Goal: Download file/media

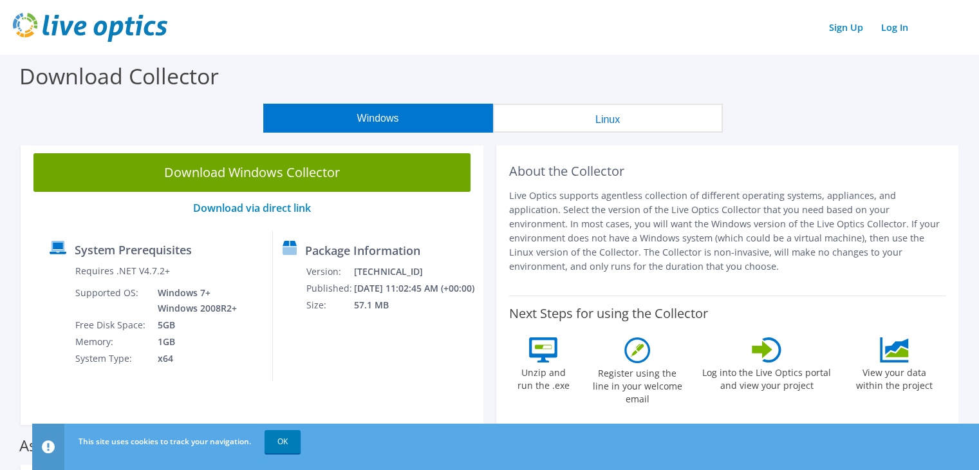
click at [611, 122] on button "Linux" at bounding box center [608, 118] width 230 height 29
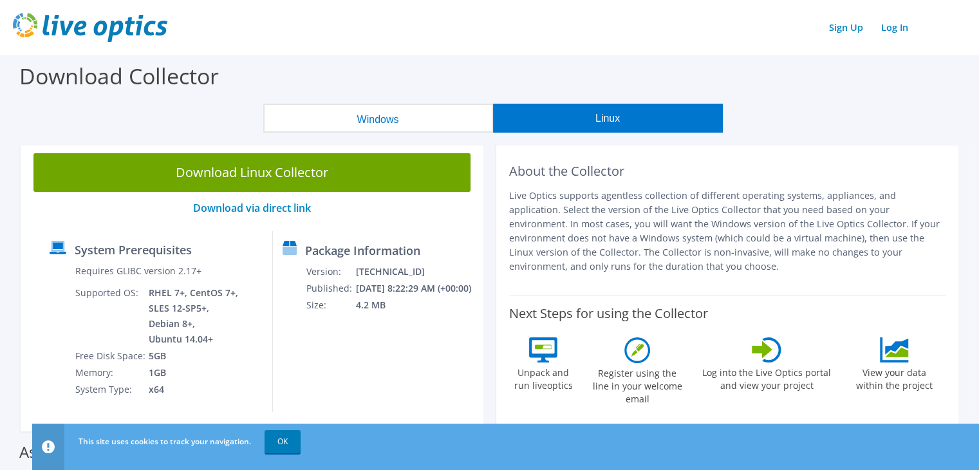
click at [340, 129] on button "Windows" at bounding box center [378, 118] width 230 height 29
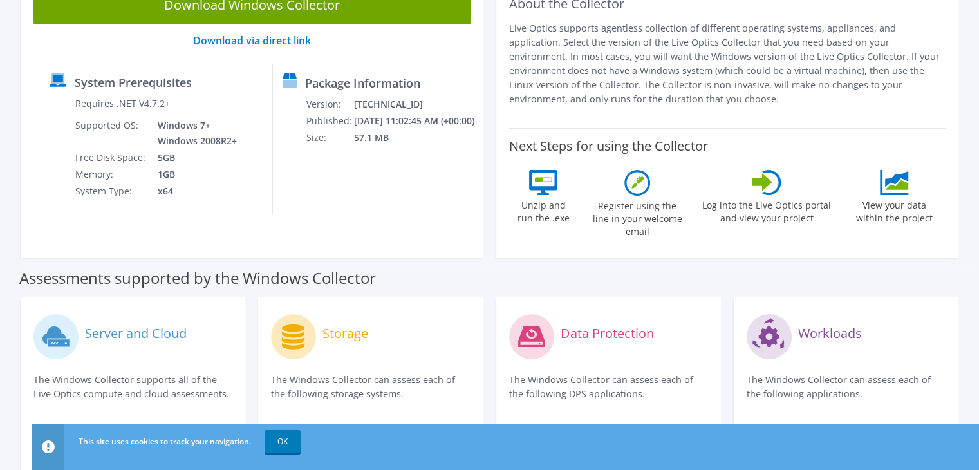
scroll to position [112, 0]
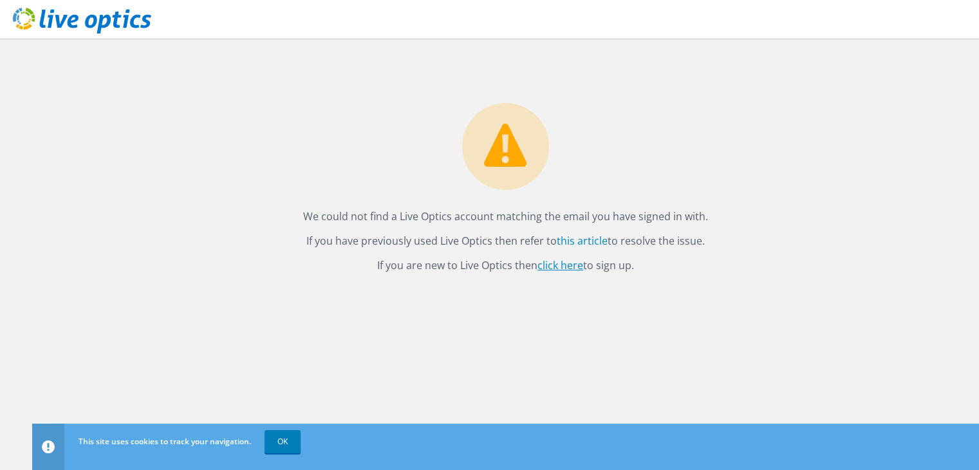
click at [574, 263] on link "click here" at bounding box center [561, 265] width 46 height 14
